Goal: Task Accomplishment & Management: Manage account settings

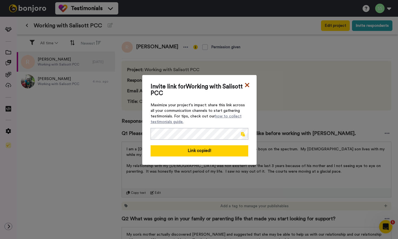
click at [246, 84] on icon at bounding box center [247, 85] width 4 height 4
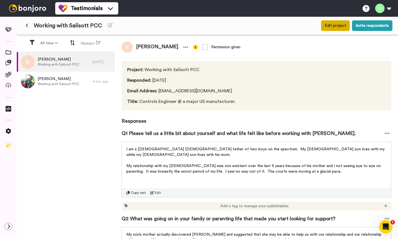
click at [332, 27] on button "Edit project" at bounding box center [335, 25] width 29 height 11
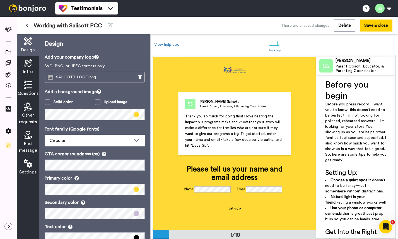
click at [28, 83] on icon at bounding box center [28, 85] width 8 height 8
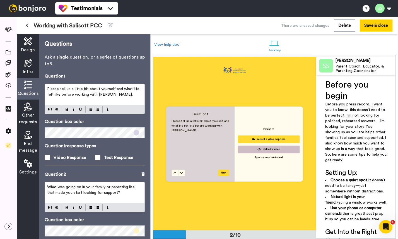
scroll to position [174, 0]
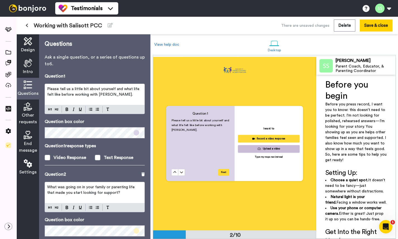
click at [102, 95] on span "Please tell us a little bit about yourself and what life felt like before worki…" at bounding box center [94, 91] width 94 height 9
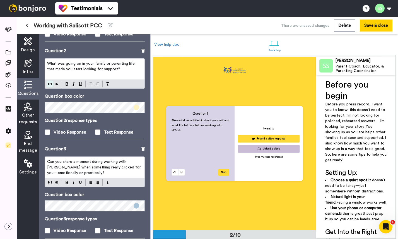
scroll to position [127, 0]
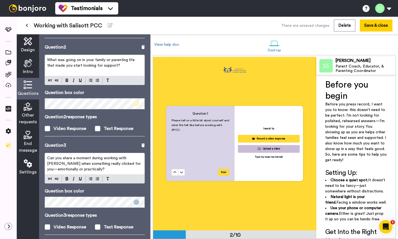
click at [134, 159] on span "Can you share a moment during working with [PERSON_NAME] when something really …" at bounding box center [94, 163] width 95 height 15
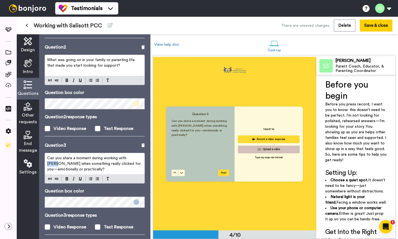
scroll to position [520, 0]
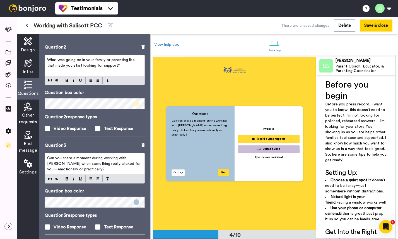
click at [134, 159] on span "Can you share a moment during working with [PERSON_NAME] when something really …" at bounding box center [94, 163] width 95 height 15
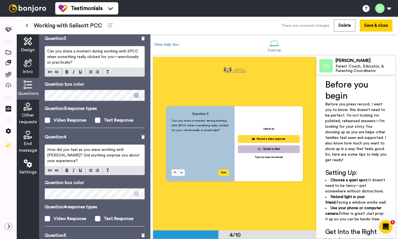
scroll to position [235, 0]
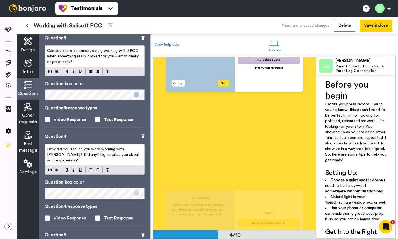
click at [129, 150] on span "How did you feel as you were working with [PERSON_NAME]? Did anything surprise …" at bounding box center [94, 154] width 94 height 15
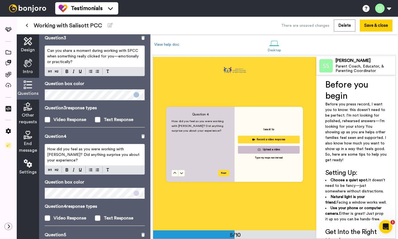
scroll to position [694, 0]
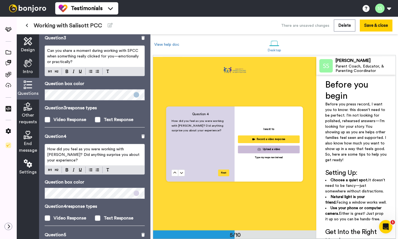
click at [129, 150] on span "How did you feel as you were working with [PERSON_NAME]? Did anything surprise …" at bounding box center [94, 154] width 94 height 15
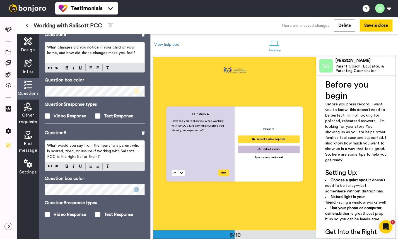
scroll to position [435, 0]
click at [370, 27] on button "Save & close" at bounding box center [376, 26] width 33 height 12
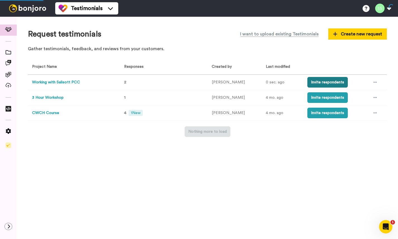
click at [327, 82] on button "Invite respondents" at bounding box center [328, 82] width 40 height 11
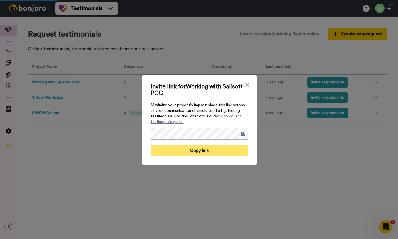
click at [219, 152] on button "Copy link" at bounding box center [200, 150] width 98 height 11
